Goal: Transaction & Acquisition: Purchase product/service

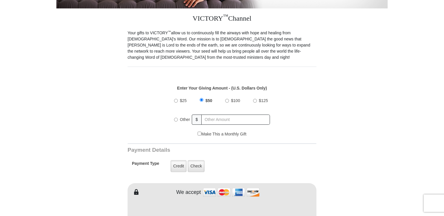
scroll to position [164, 0]
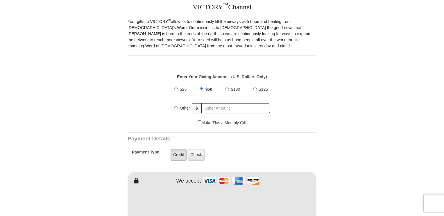
click at [179, 149] on label "Credit" at bounding box center [179, 155] width 16 height 12
click at [0, 0] on input "Credit" at bounding box center [0, 0] width 0 height 0
type input "[PERSON_NAME]"
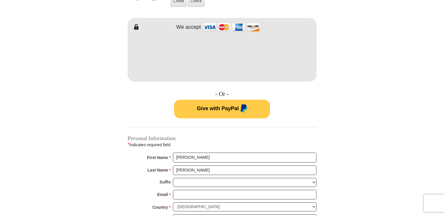
scroll to position [349, 0]
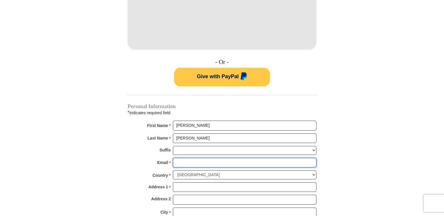
click at [181, 158] on input "Email *" at bounding box center [245, 163] width 144 height 10
type input "[EMAIL_ADDRESS][DOMAIN_NAME]"
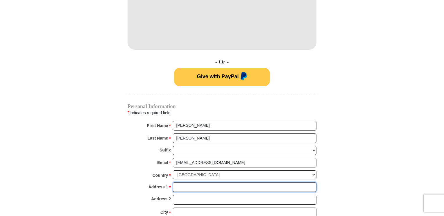
type input "[STREET_ADDRESS][PERSON_NAME],"
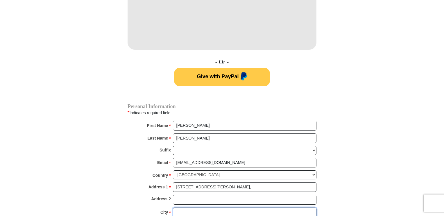
type input "[GEOGRAPHIC_DATA]"
select select "MO"
type input "65810"
type input "8165856572"
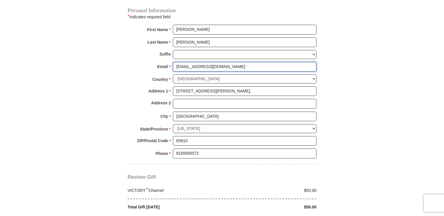
scroll to position [463, 0]
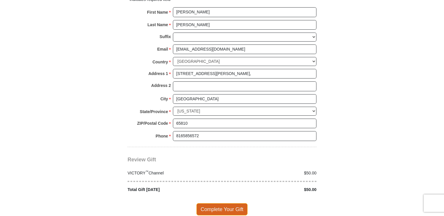
click at [226, 203] on span "Complete Your Gift" at bounding box center [222, 209] width 51 height 12
